Goal: Book appointment/travel/reservation

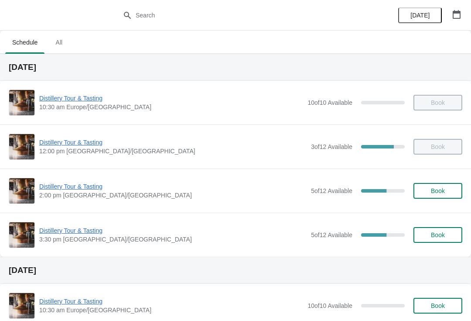
click at [443, 193] on span "Book" at bounding box center [438, 190] width 14 height 7
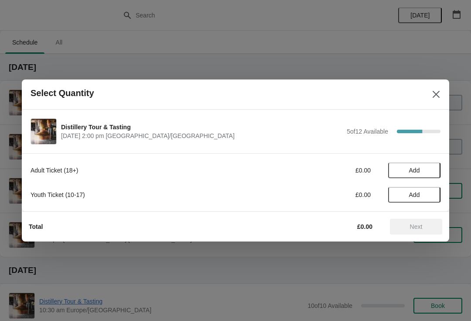
click at [409, 171] on span "Add" at bounding box center [414, 170] width 11 height 7
click at [420, 225] on span "Next" at bounding box center [416, 226] width 13 height 7
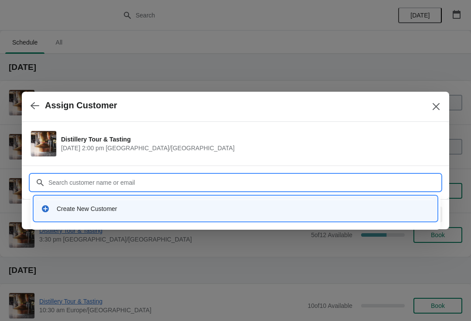
click at [61, 214] on div "Create New Customer" at bounding box center [236, 208] width 396 height 18
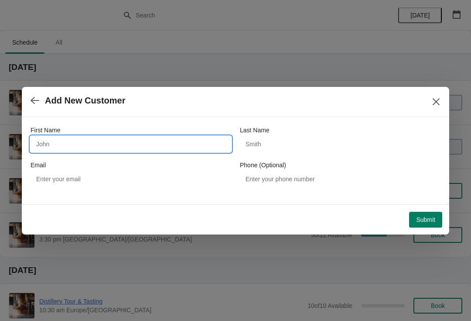
click at [87, 146] on input "First Name" at bounding box center [131, 144] width 201 height 16
type input "[PERSON_NAME]"
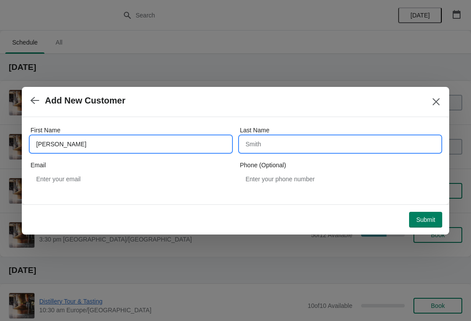
click at [299, 141] on input "Last Name" at bounding box center [340, 144] width 201 height 16
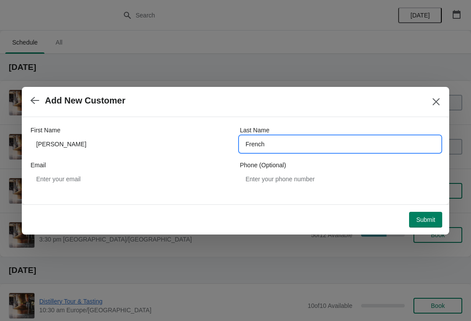
type input "French"
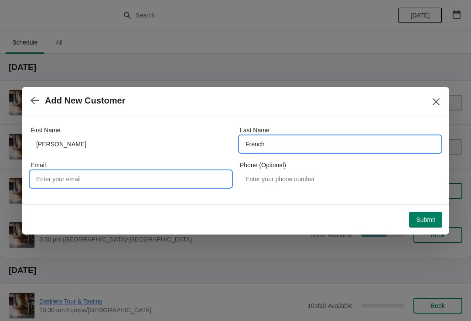
click at [88, 181] on input "Email" at bounding box center [131, 179] width 201 height 16
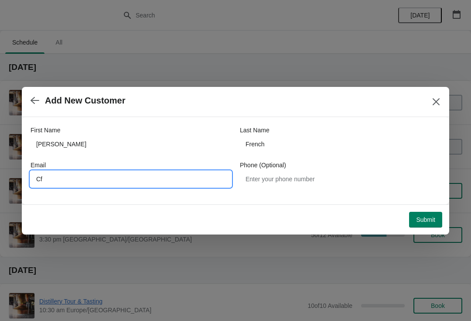
type input "C"
type input "cfrecn5858"
type input "[EMAIL_ADDRESS][DOMAIN_NAME]"
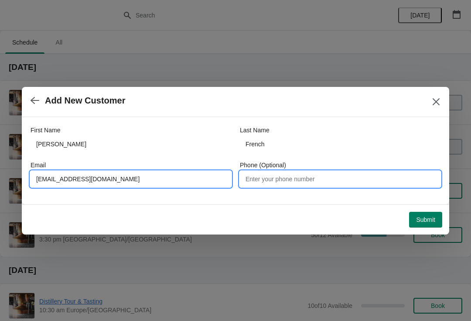
click at [305, 178] on input "Phone (Optional)" at bounding box center [340, 179] width 201 height 16
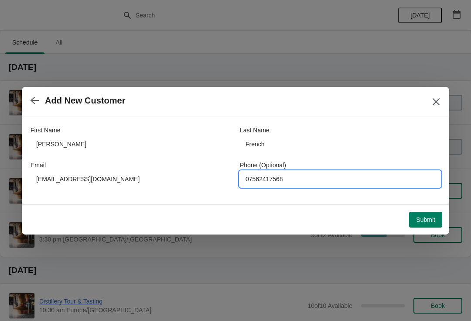
type input "07562417568"
click at [422, 220] on span "Submit" at bounding box center [425, 219] width 19 height 7
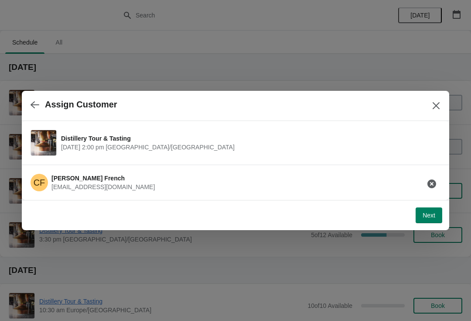
click at [429, 208] on button "Next" at bounding box center [429, 215] width 27 height 16
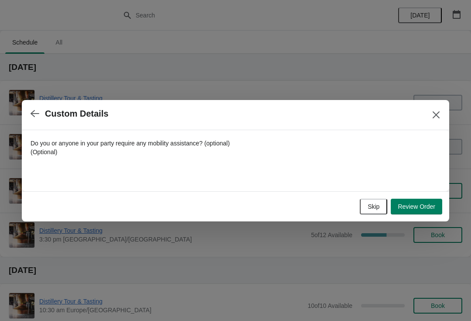
click at [413, 209] on span "Review Order" at bounding box center [417, 206] width 38 height 7
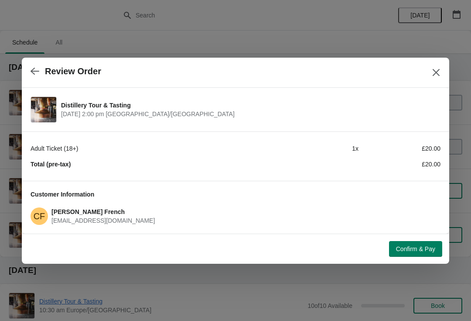
click at [414, 255] on button "Confirm & Pay" at bounding box center [415, 249] width 53 height 16
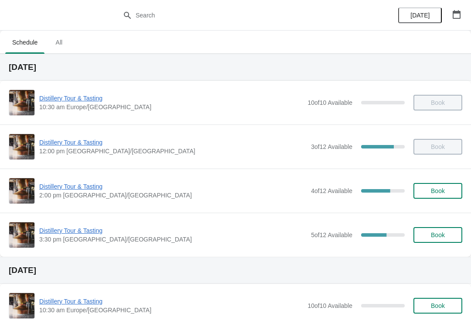
click at [58, 189] on span "Distillery Tour & Tasting" at bounding box center [173, 186] width 268 height 9
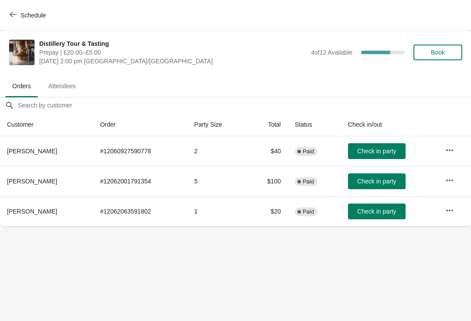
click at [386, 155] on span "Check in party" at bounding box center [376, 151] width 39 height 7
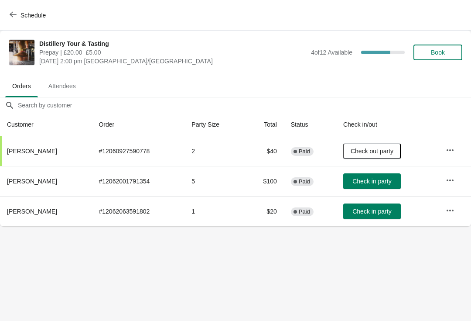
click at [383, 174] on button "Check in party" at bounding box center [372, 181] width 58 height 16
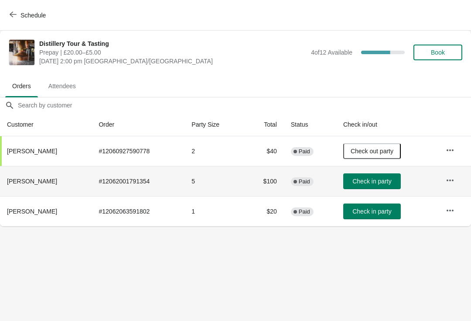
click at [367, 183] on span "Check in party" at bounding box center [372, 181] width 39 height 7
click at [373, 188] on button "Check in party" at bounding box center [372, 181] width 58 height 16
